Goal: Task Accomplishment & Management: Complete application form

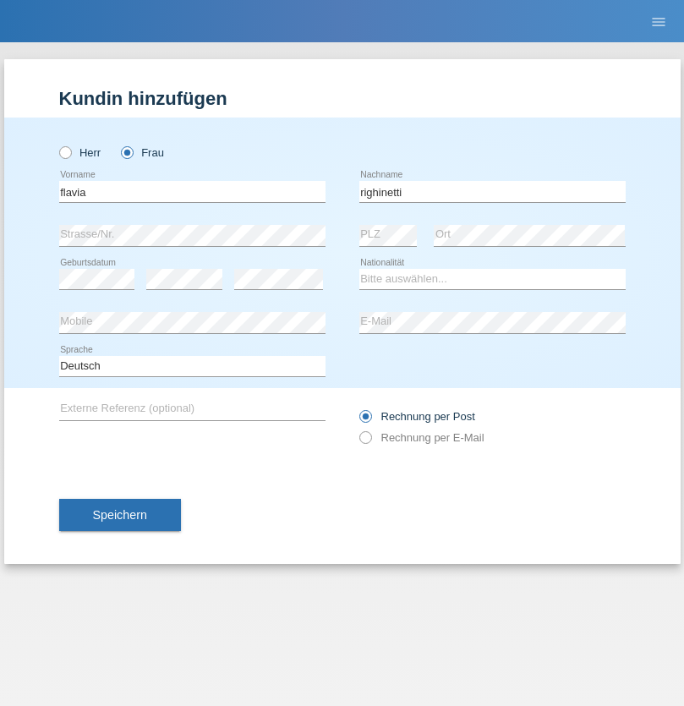
type input "righinetti"
select select "CH"
radio input "true"
click at [192, 191] on input "text" at bounding box center [192, 191] width 266 height 21
type input "Caicedo Medina"
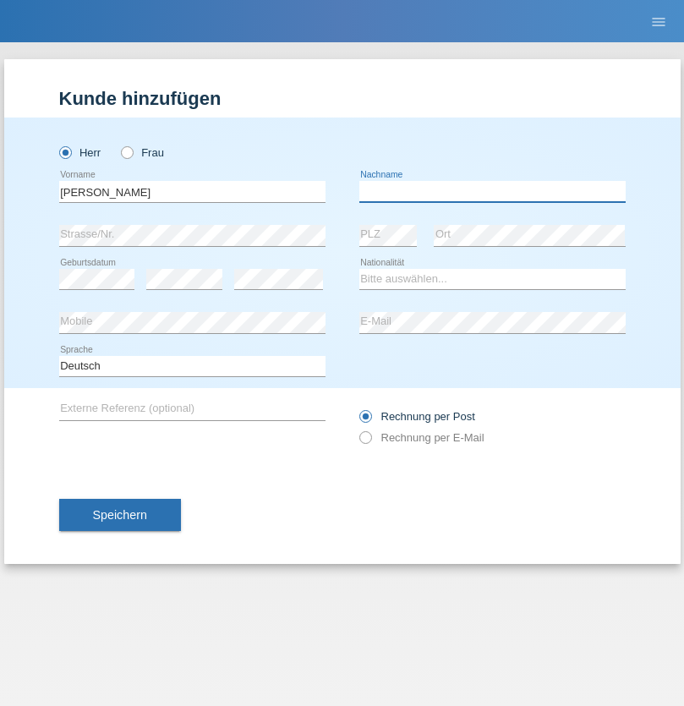
click at [492, 191] on input "text" at bounding box center [493, 191] width 266 height 21
type input "Marlon"
select select "ES"
select select "C"
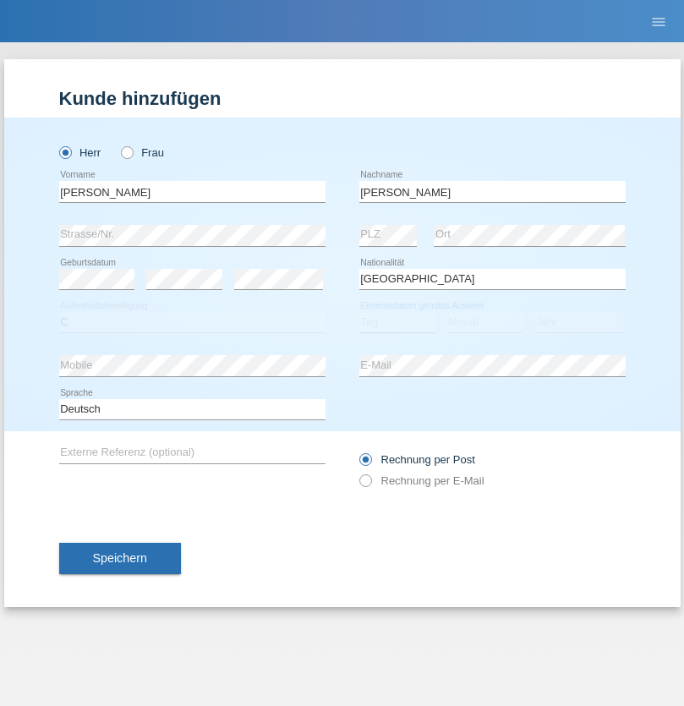
select select "25"
select select "03"
select select "2021"
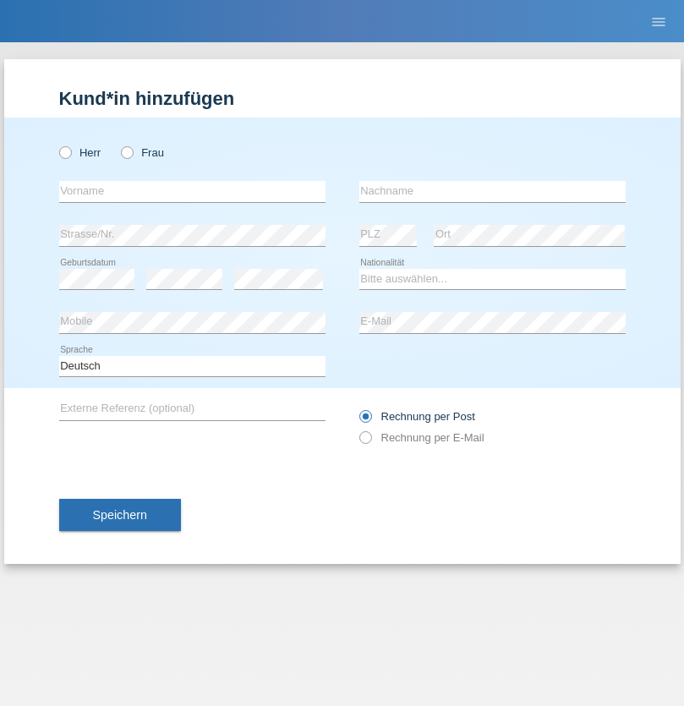
radio input "true"
click at [192, 191] on input "text" at bounding box center [192, 191] width 266 height 21
type input "firat"
click at [492, 191] on input "text" at bounding box center [493, 191] width 266 height 21
type input "kara"
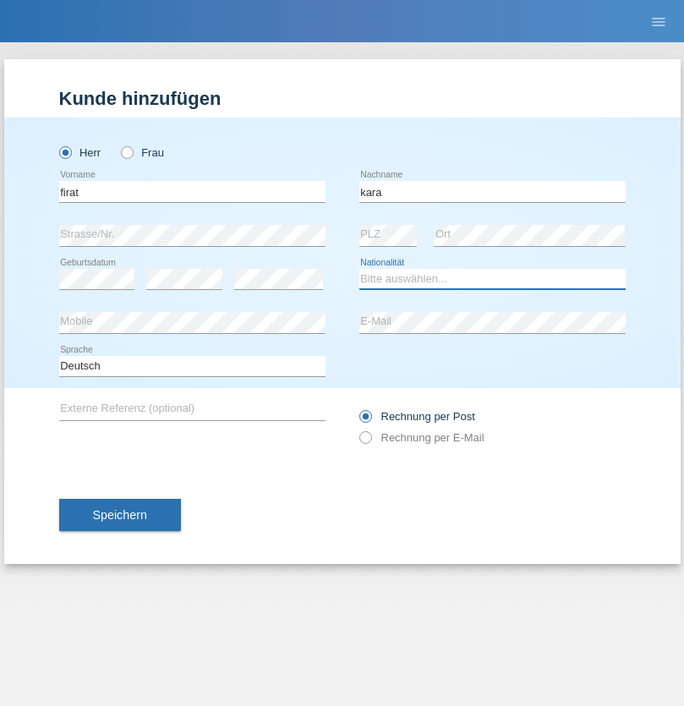
select select "CH"
